Goal: Information Seeking & Learning: Learn about a topic

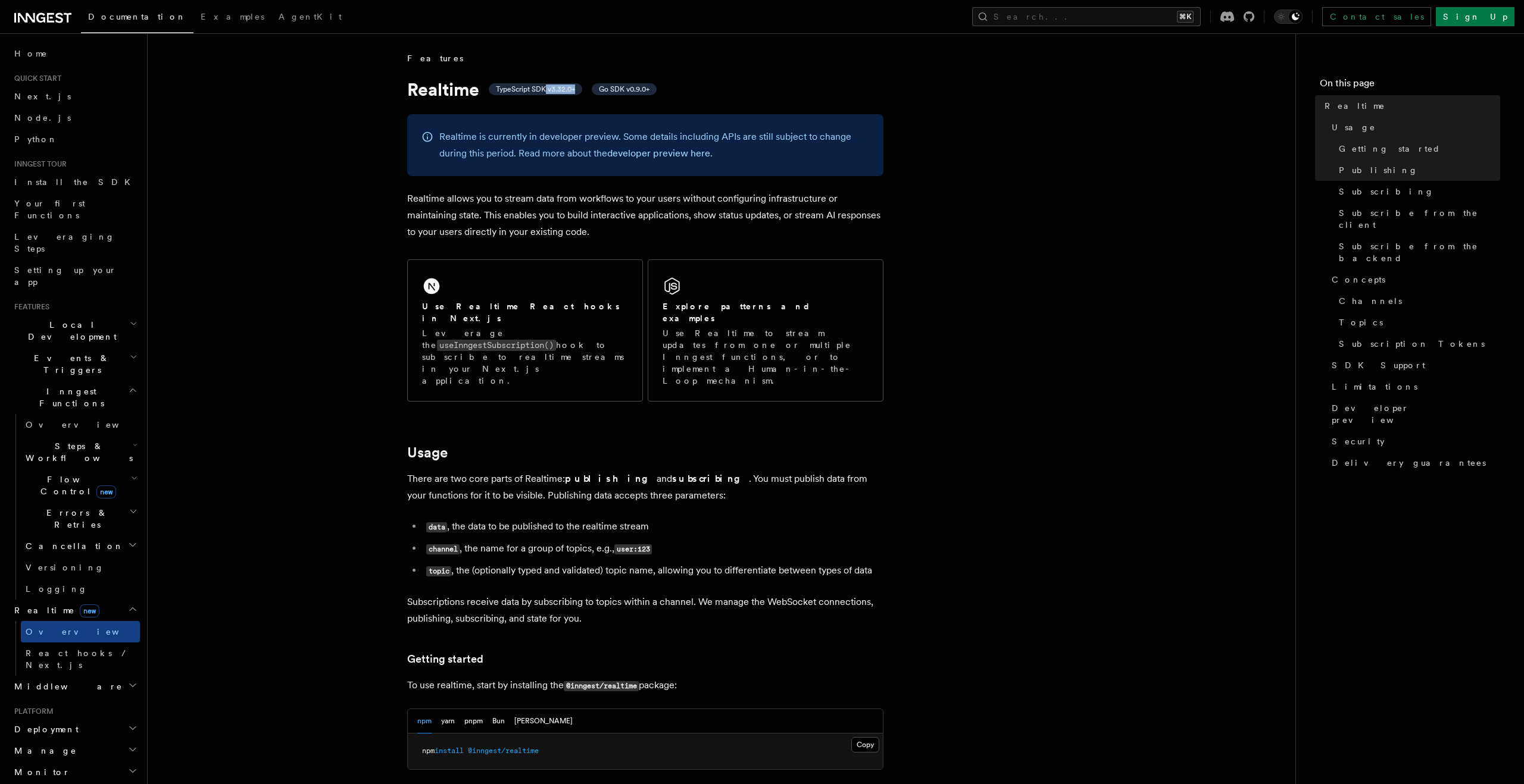
drag, startPoint x: 576, startPoint y: 90, endPoint x: 547, endPoint y: 89, distance: 29.0
click at [547, 89] on span "TypeScript SDK v3.32.0+" at bounding box center [535, 89] width 79 height 9
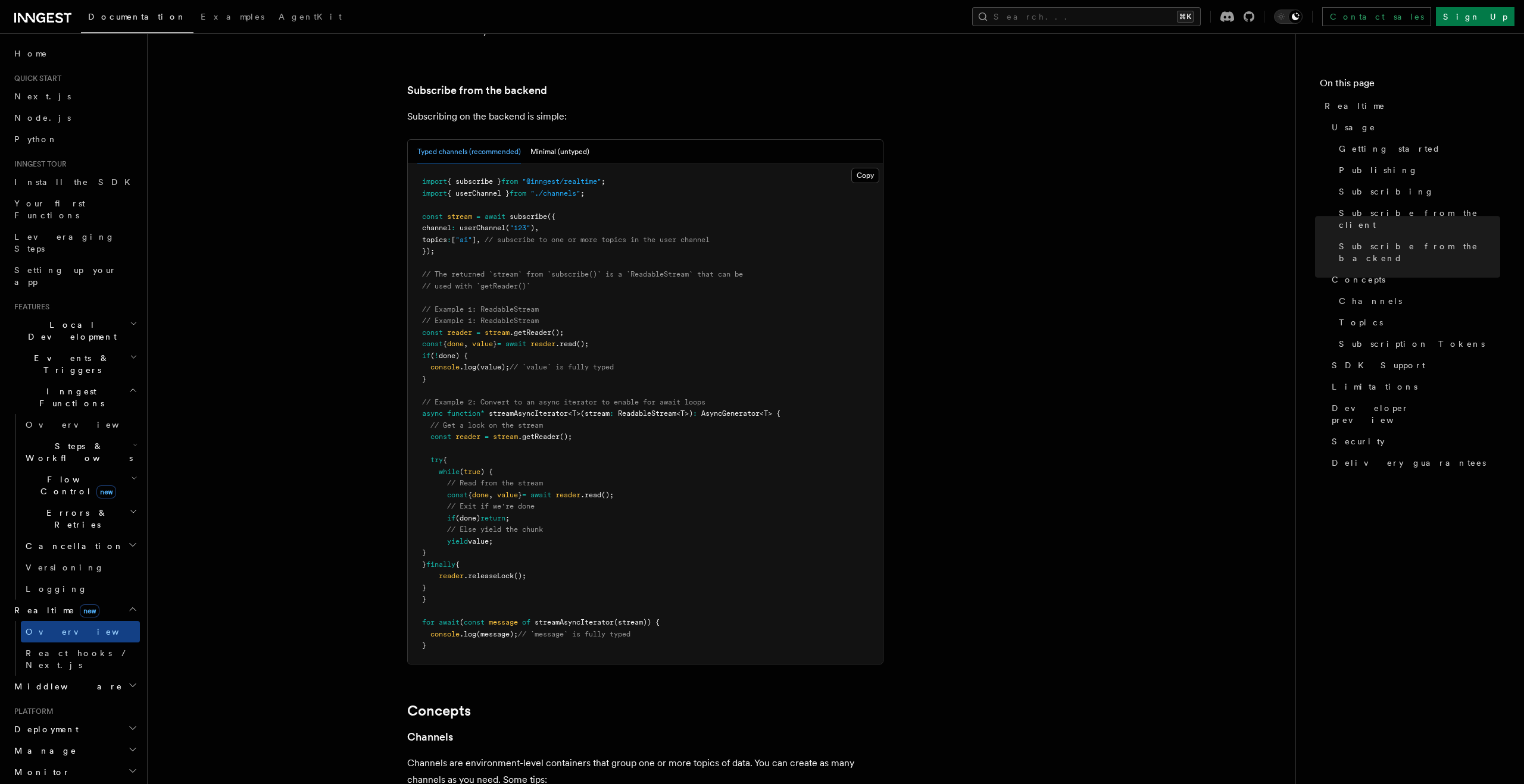
scroll to position [2478, 0]
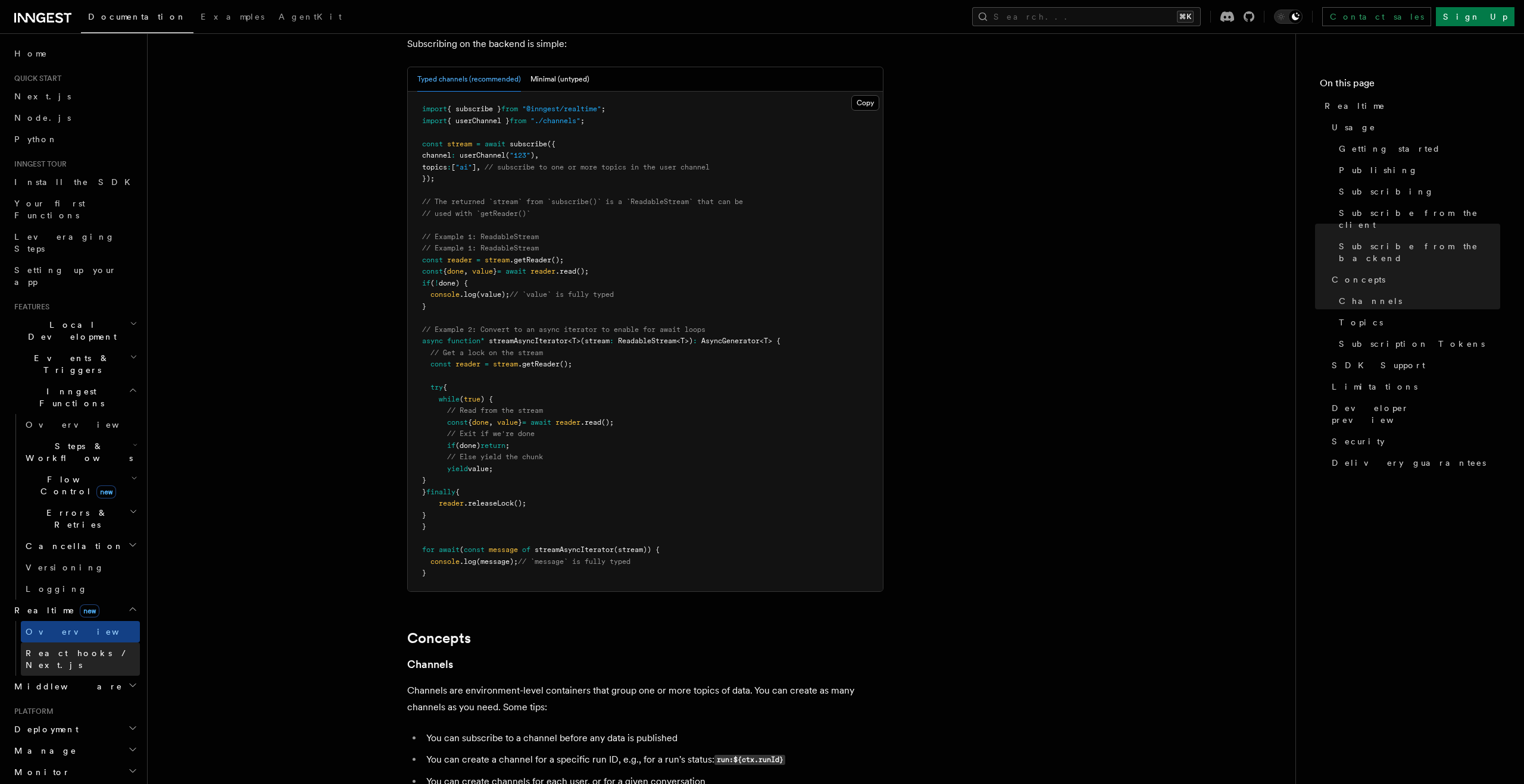
click at [90, 648] on span "React hooks / Next.js" at bounding box center [78, 659] width 106 height 21
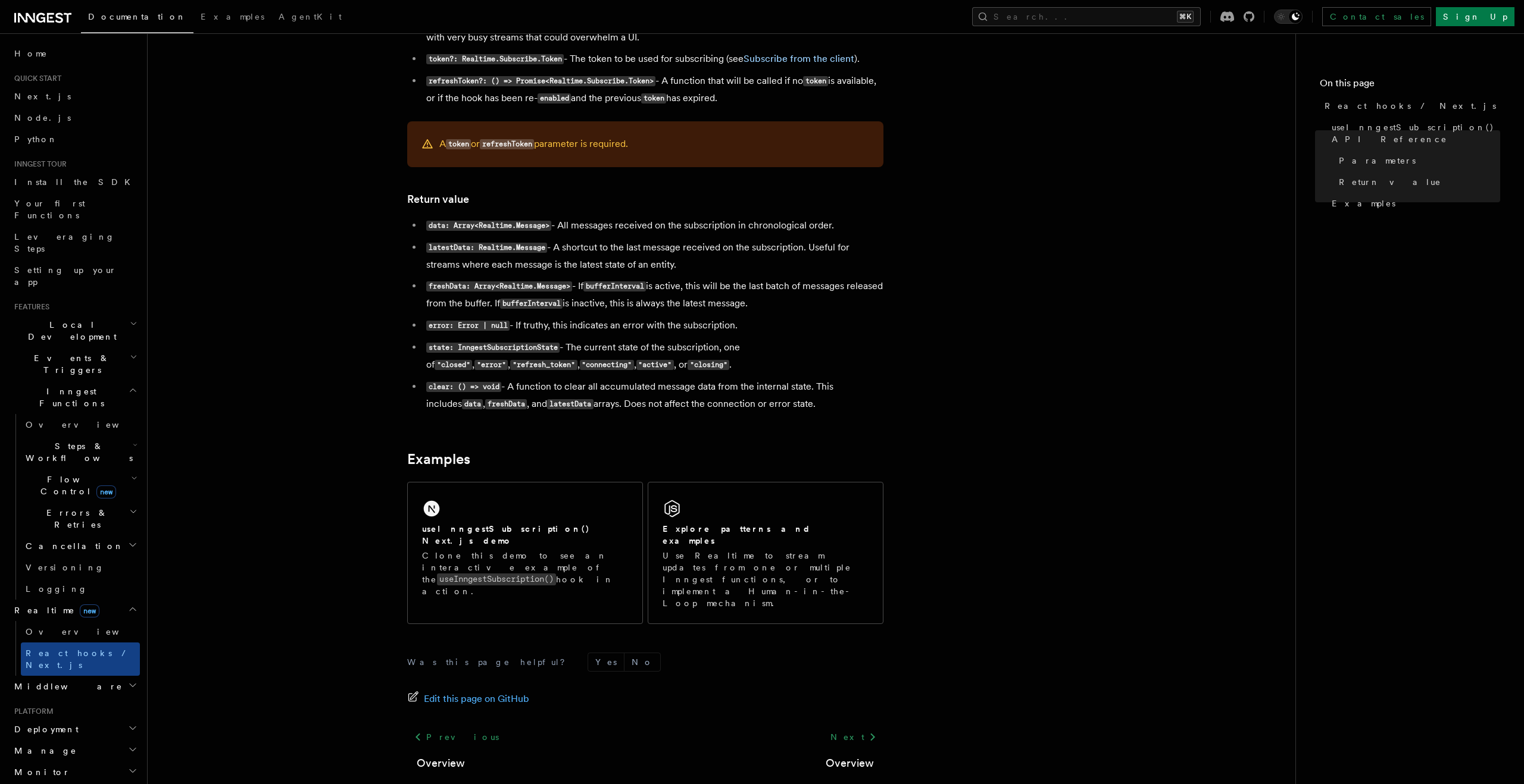
scroll to position [897, 0]
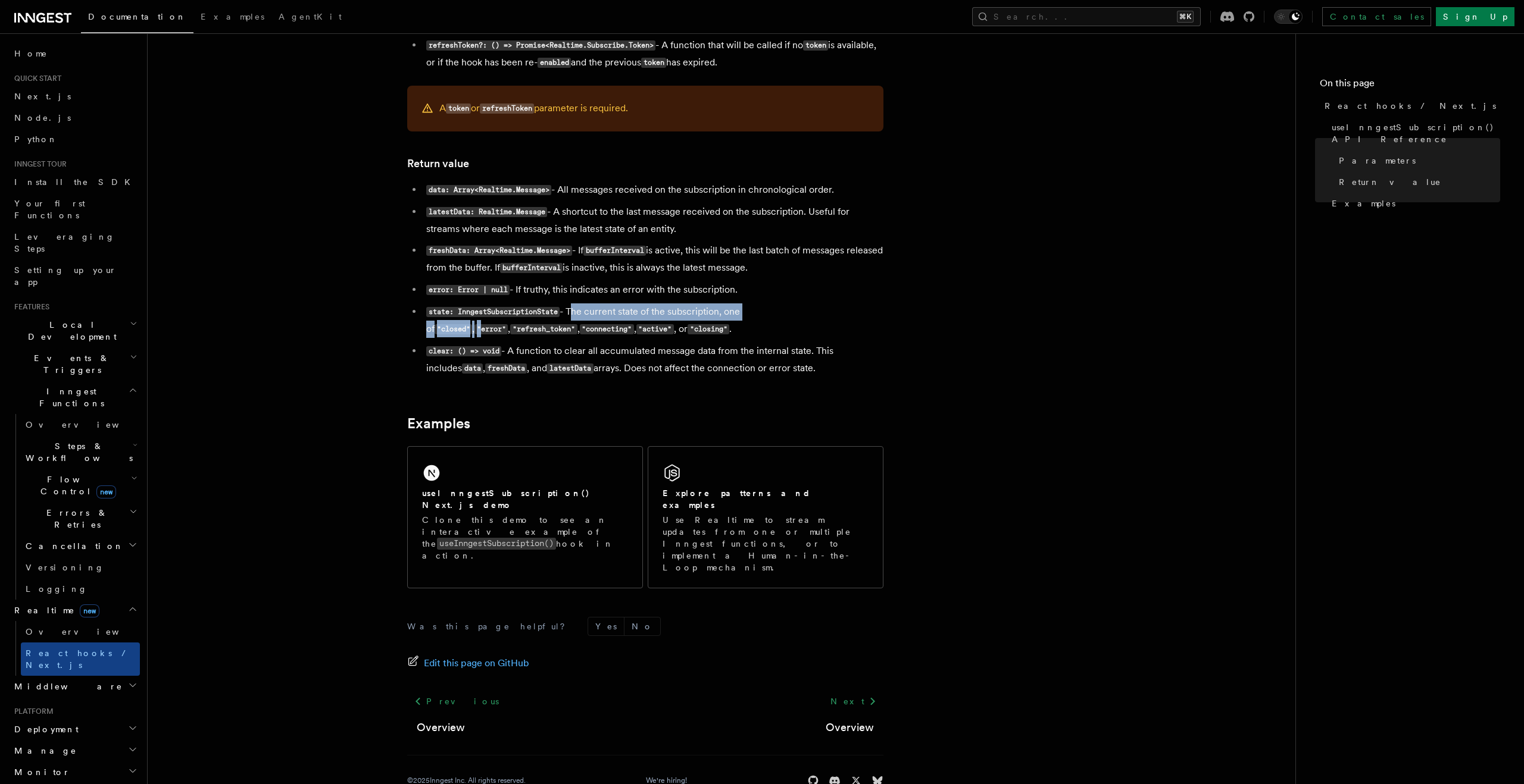
drag, startPoint x: 573, startPoint y: 317, endPoint x: 805, endPoint y: 316, distance: 232.0
click at [806, 316] on li "state: InngestSubscriptionState - The current state of the subscription, one of…" at bounding box center [653, 320] width 461 height 35
click at [60, 627] on span "Overview" at bounding box center [87, 632] width 123 height 9
